Goal: Transaction & Acquisition: Register for event/course

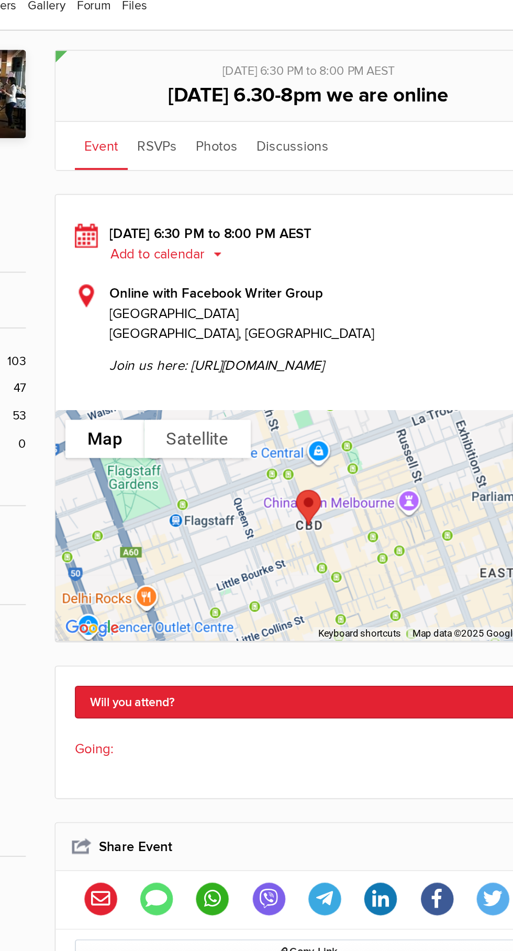
click at [219, 308] on button "Add to calendar" at bounding box center [232, 308] width 69 height 9
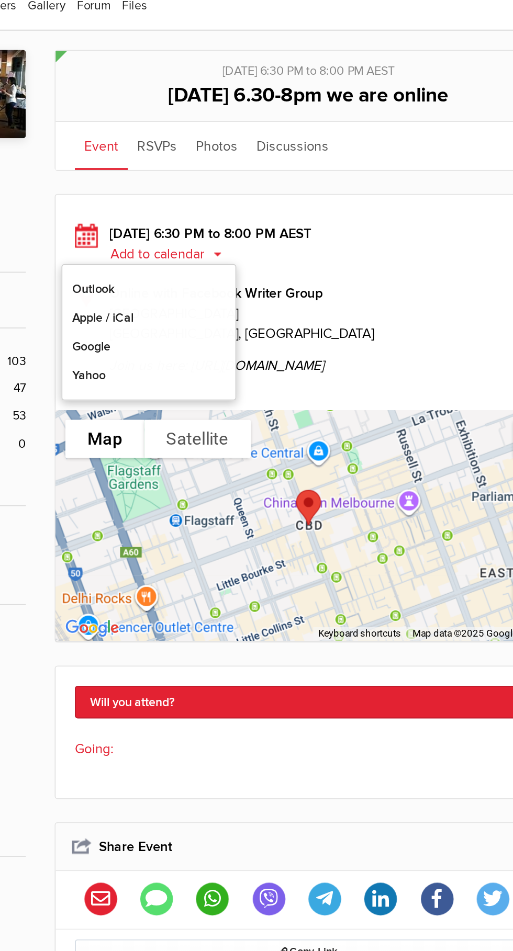
click at [186, 358] on link "Google" at bounding box center [219, 359] width 94 height 16
